Goal: Task Accomplishment & Management: Complete application form

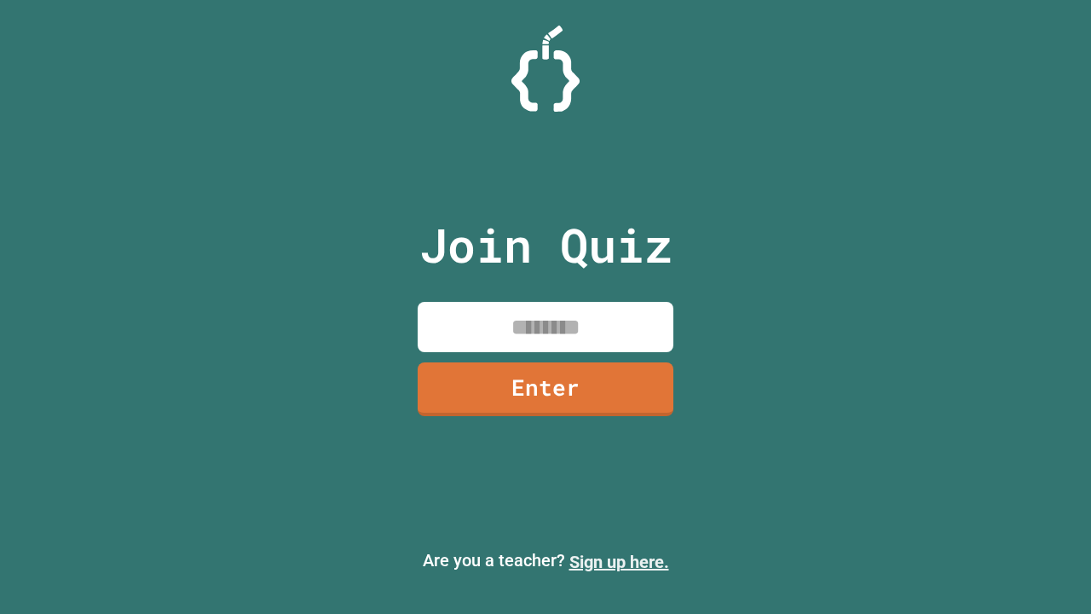
click at [619, 562] on link "Sign up here." at bounding box center [619, 562] width 100 height 20
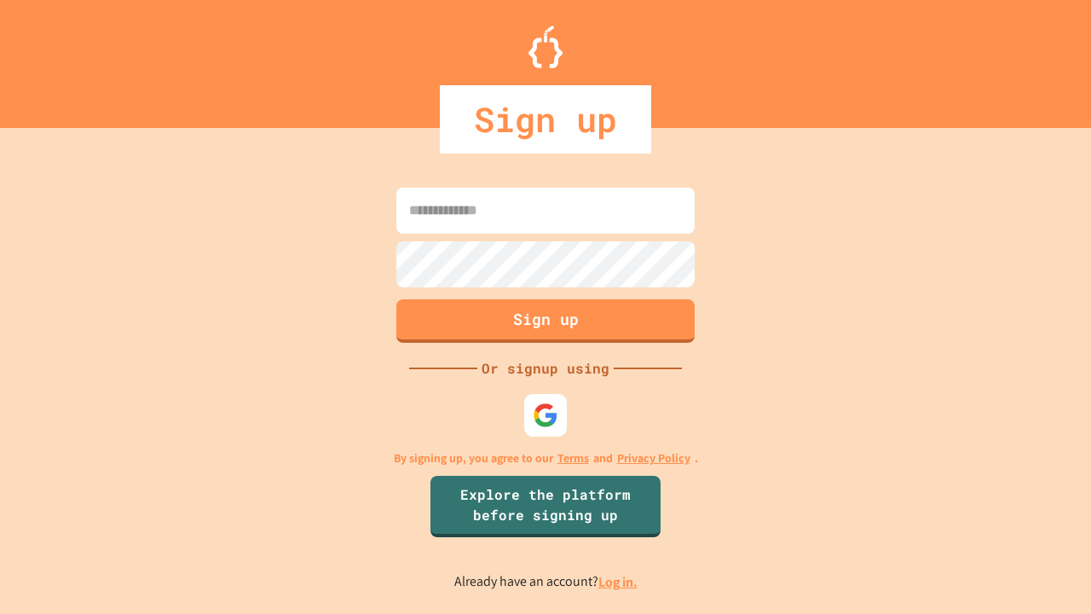
click at [619, 581] on link "Log in." at bounding box center [617, 582] width 39 height 18
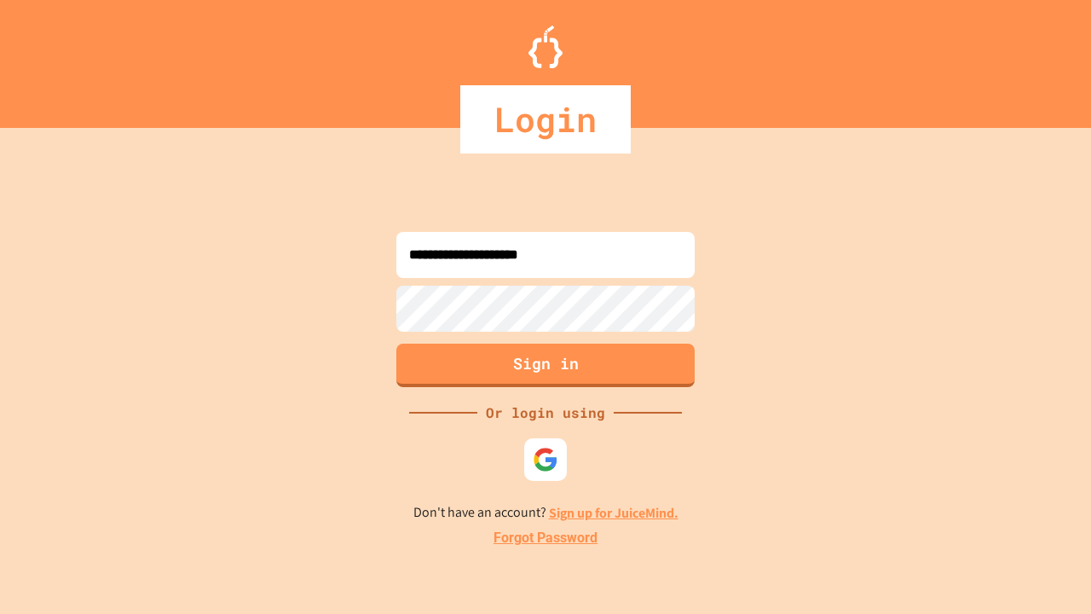
type input "**********"
